Goal: Task Accomplishment & Management: Complete application form

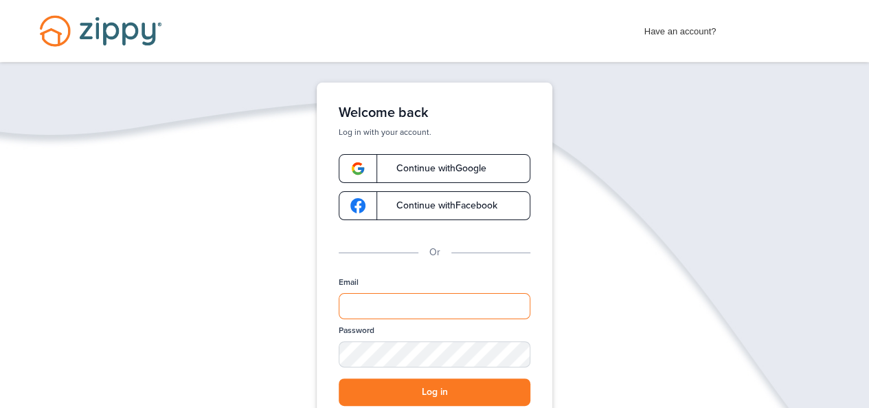
type input "**********"
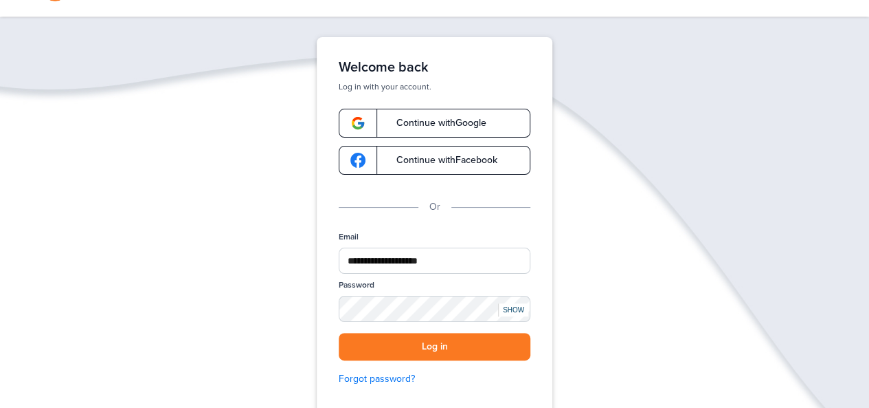
scroll to position [65, 0]
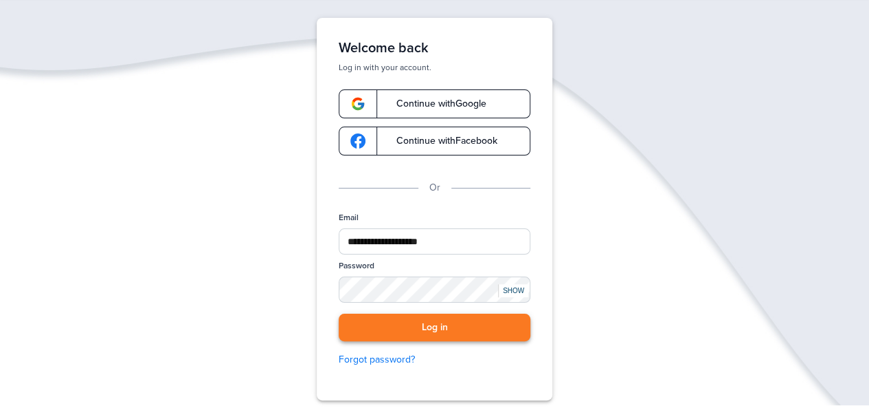
click at [403, 324] on button "Log in" at bounding box center [435, 327] width 192 height 28
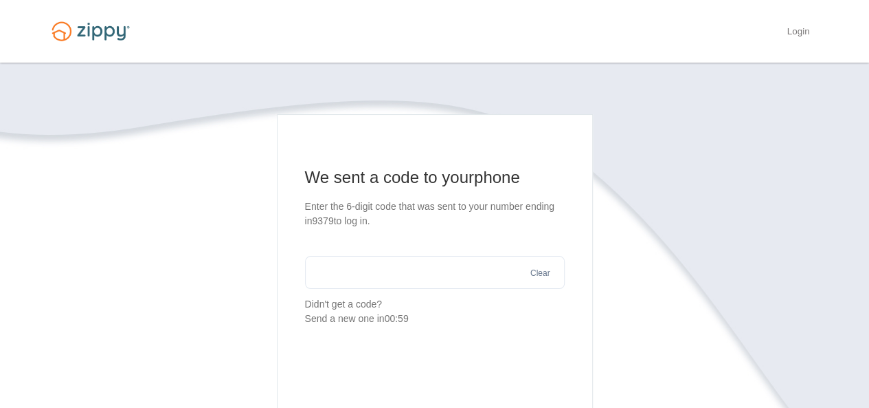
click at [419, 276] on input "text" at bounding box center [435, 272] width 260 height 33
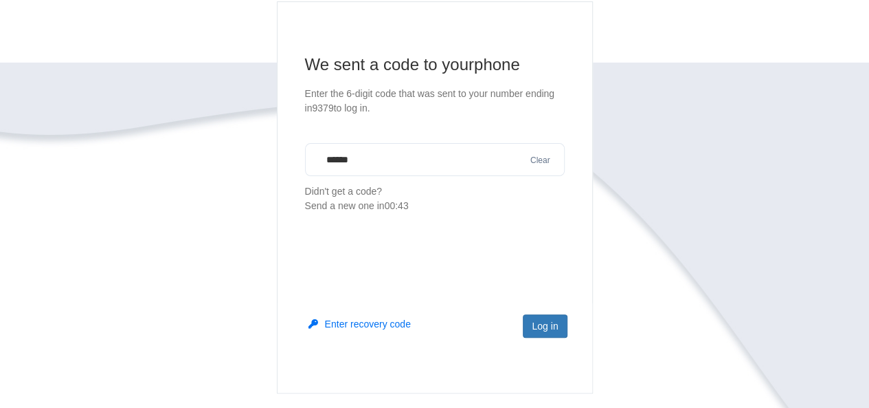
scroll to position [117, 0]
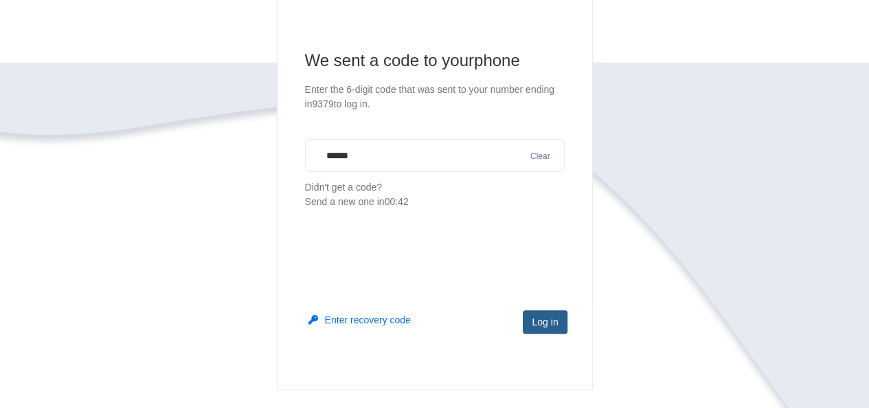
type input "******"
click at [555, 321] on button "Log in" at bounding box center [545, 321] width 44 height 23
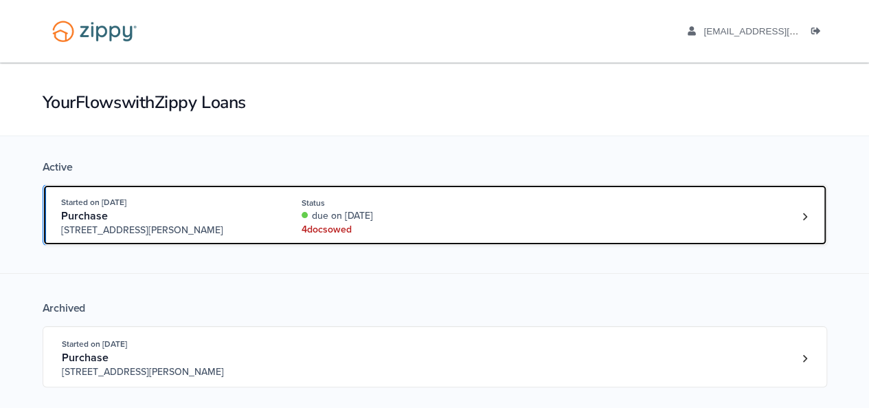
click at [777, 217] on div "Started on Aug. 27th, 2025 Purchase 3612 Hawthorn Dr, Jackson, MI, 49201 Status…" at bounding box center [428, 216] width 734 height 42
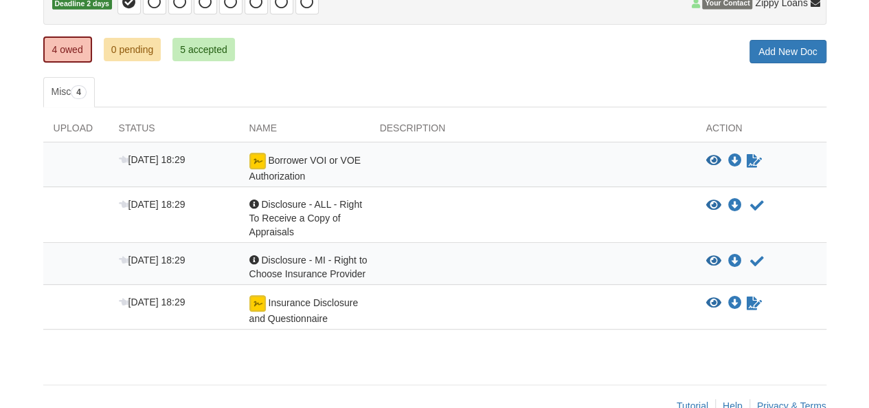
drag, startPoint x: 876, startPoint y: 107, endPoint x: 878, endPoint y: 214, distance: 107.9
click at [869, 214] on html "Back to My Flows [EMAIL_ADDRESS][DOMAIN_NAME] Logout" at bounding box center [434, 139] width 869 height 601
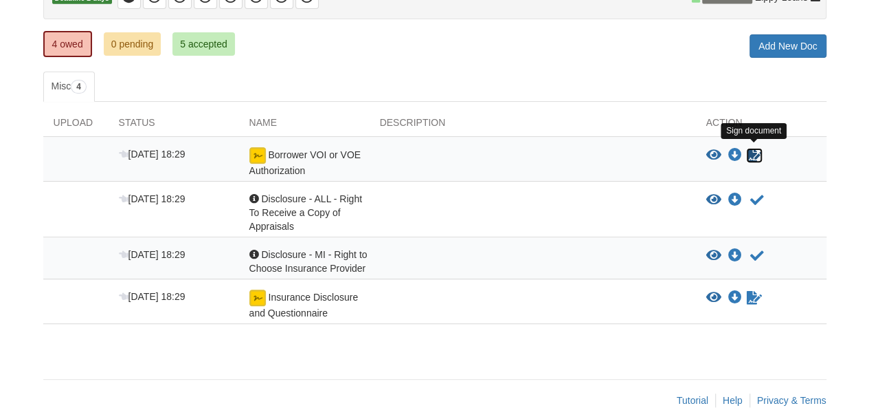
click at [756, 151] on icon "Sign Form" at bounding box center [754, 155] width 15 height 14
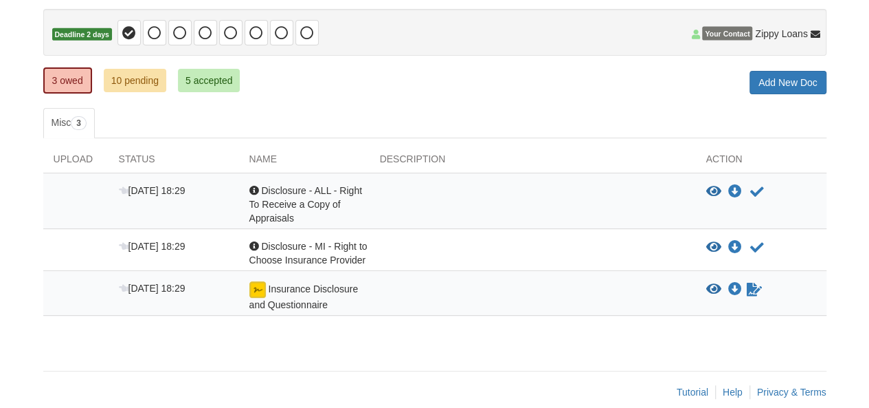
scroll to position [144, 0]
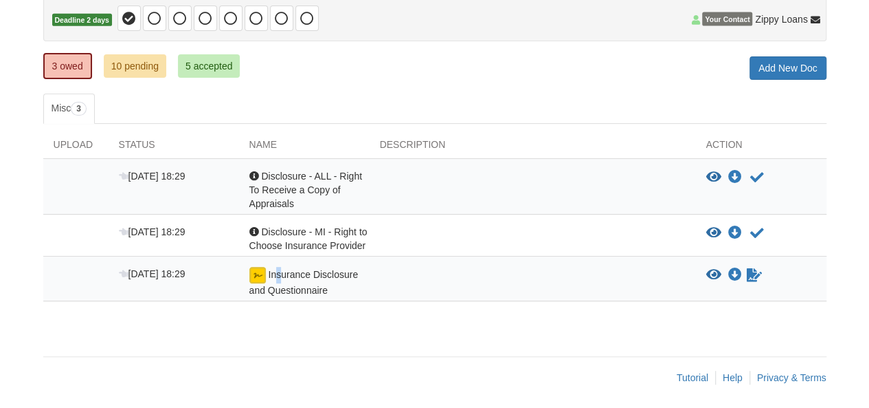
click at [276, 271] on span "Insurance Disclosure and Questionnaire" at bounding box center [303, 282] width 109 height 27
click at [254, 277] on img at bounding box center [257, 275] width 16 height 16
click at [500, 289] on div at bounding box center [533, 282] width 326 height 30
click at [140, 76] on link "10 pending" at bounding box center [135, 65] width 63 height 23
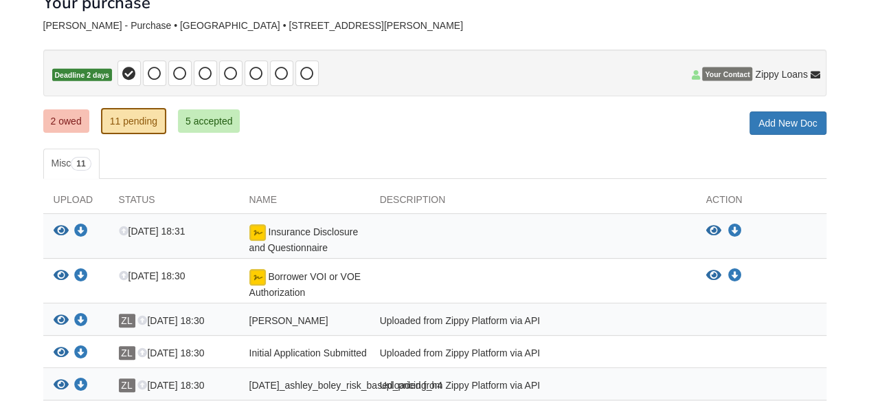
scroll to position [56, 0]
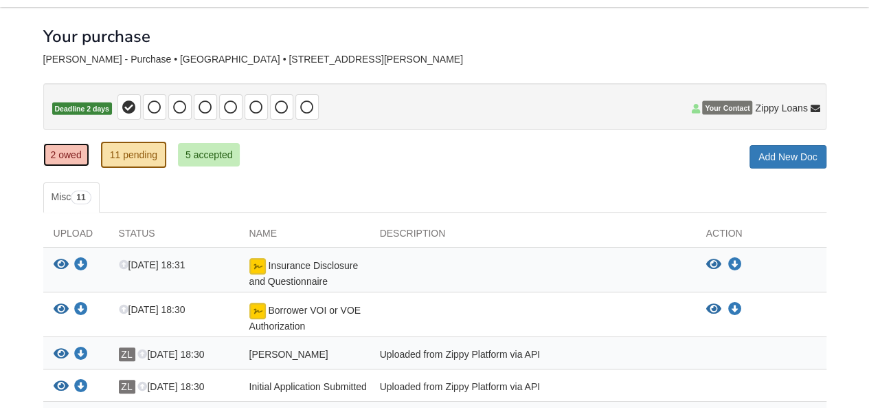
click at [67, 158] on link "2 owed" at bounding box center [66, 154] width 46 height 23
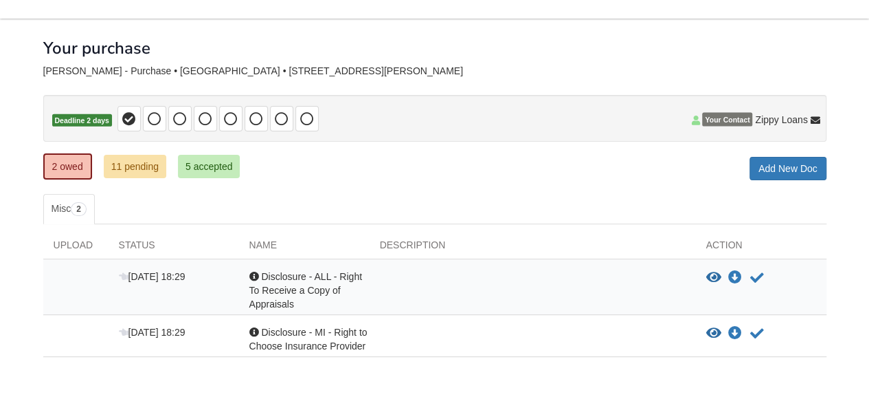
scroll to position [100, 0]
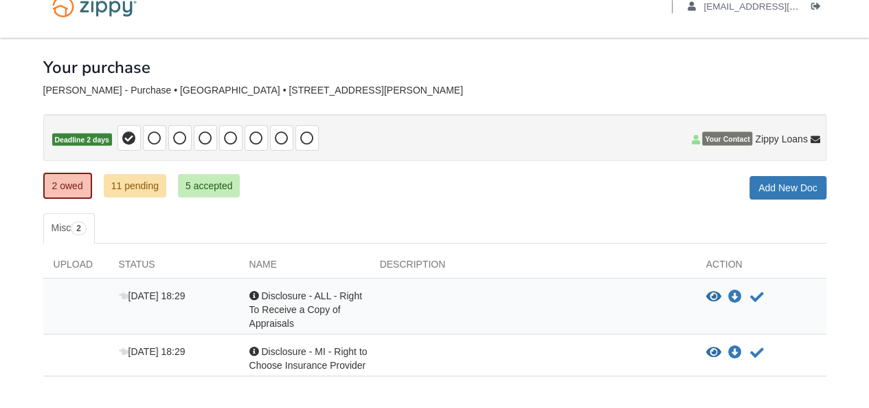
scroll to position [1, 0]
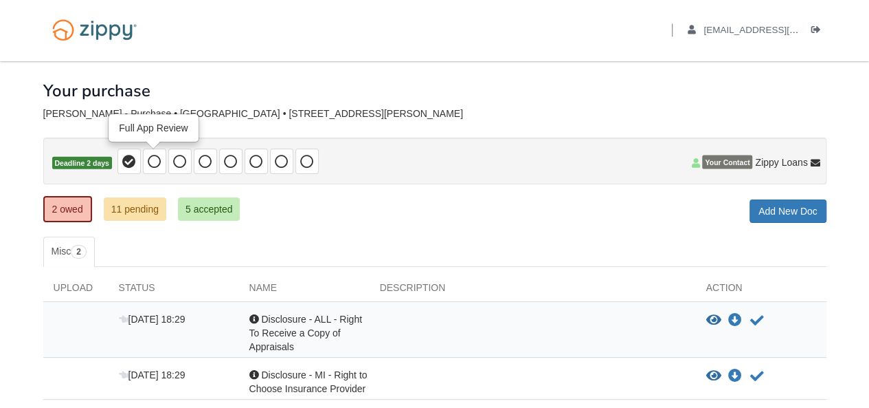
click at [152, 164] on icon at bounding box center [155, 162] width 14 height 14
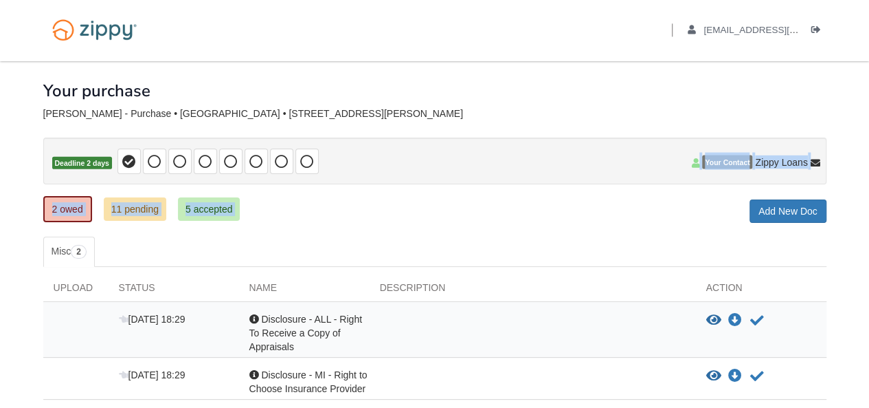
drag, startPoint x: 867, startPoint y: 165, endPoint x: 876, endPoint y: 200, distance: 36.3
click at [869, 200] on html "Back to My Flows [EMAIL_ADDRESS][DOMAIN_NAME] Logout" at bounding box center [434, 254] width 869 height 511
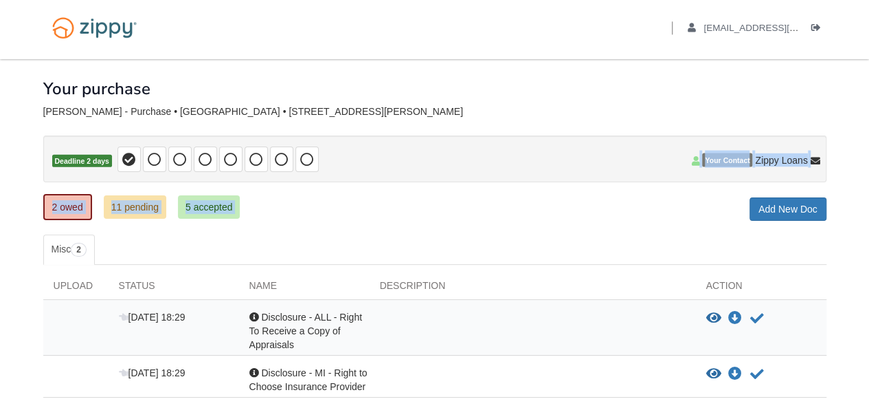
click at [854, 175] on body "Back to My Flows [EMAIL_ADDRESS][DOMAIN_NAME] Logout" at bounding box center [434, 252] width 869 height 511
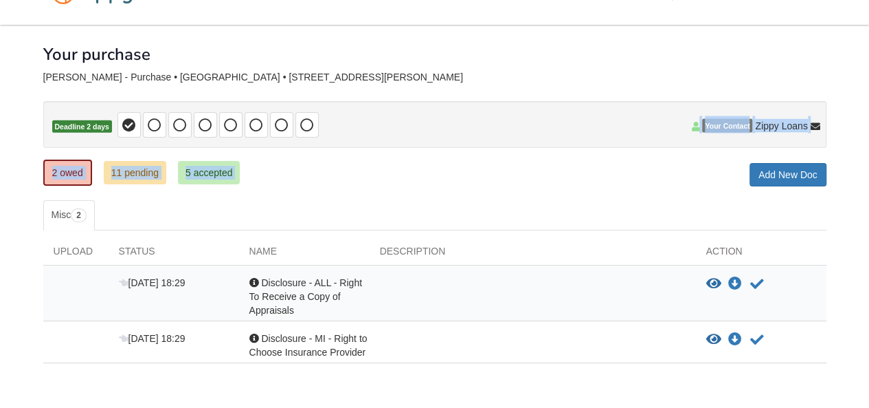
scroll to position [100, 0]
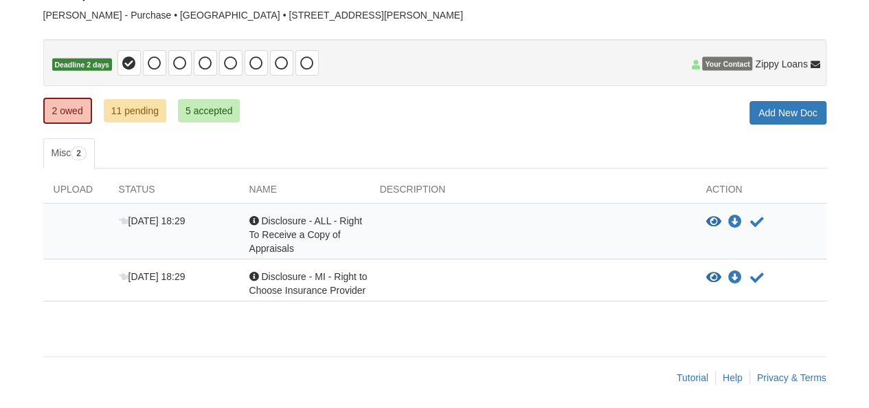
click at [846, 241] on body "Back to My Flows [EMAIL_ADDRESS][DOMAIN_NAME] Logout" at bounding box center [434, 155] width 869 height 511
